Goal: Check status

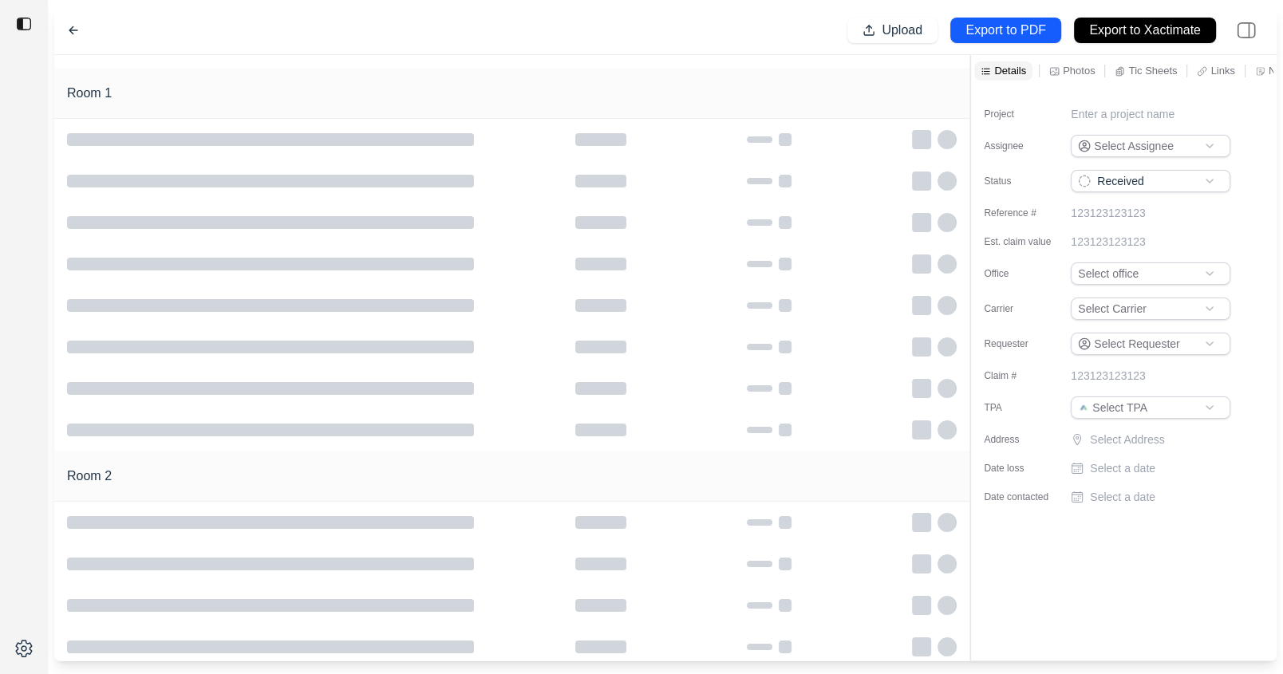
click at [71, 28] on icon at bounding box center [73, 30] width 8 height 7
